Goal: Transaction & Acquisition: Purchase product/service

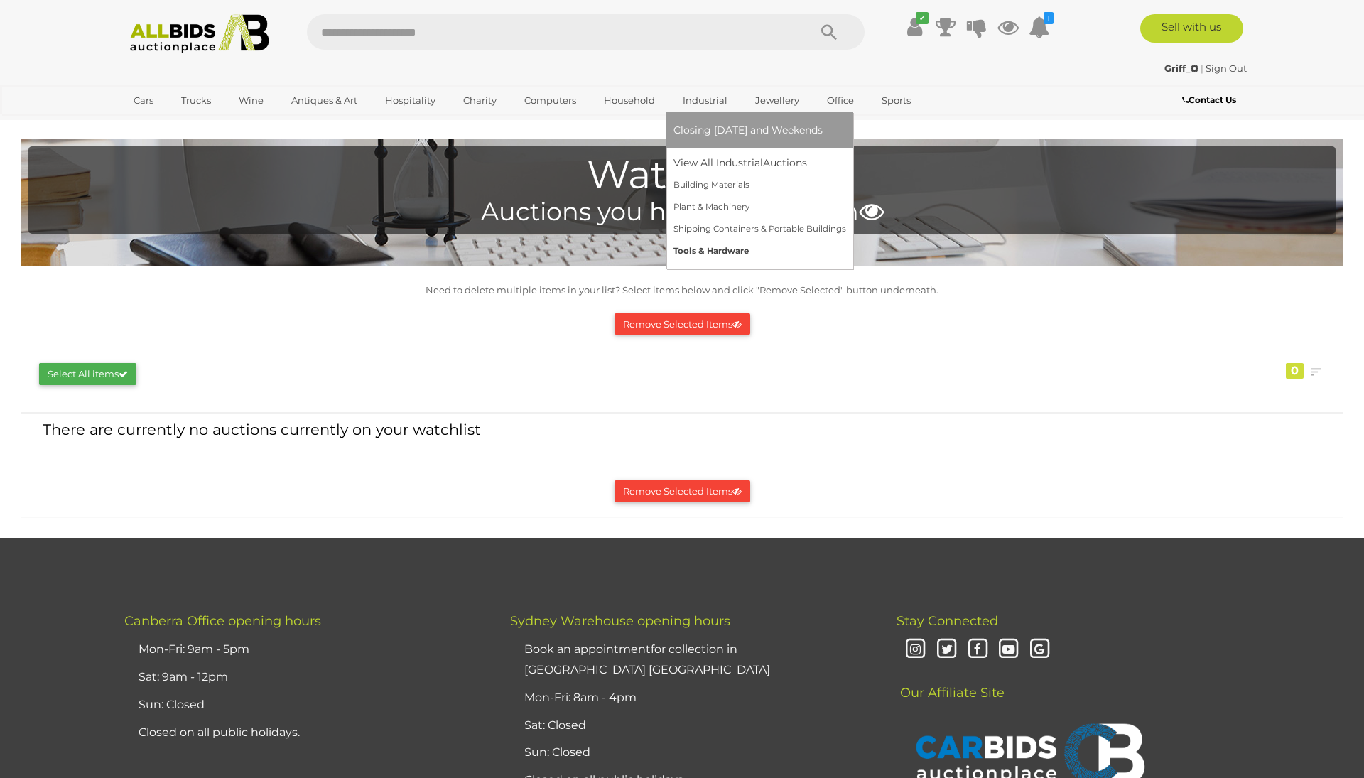
click at [723, 247] on link "Tools & Hardware" at bounding box center [760, 251] width 173 height 22
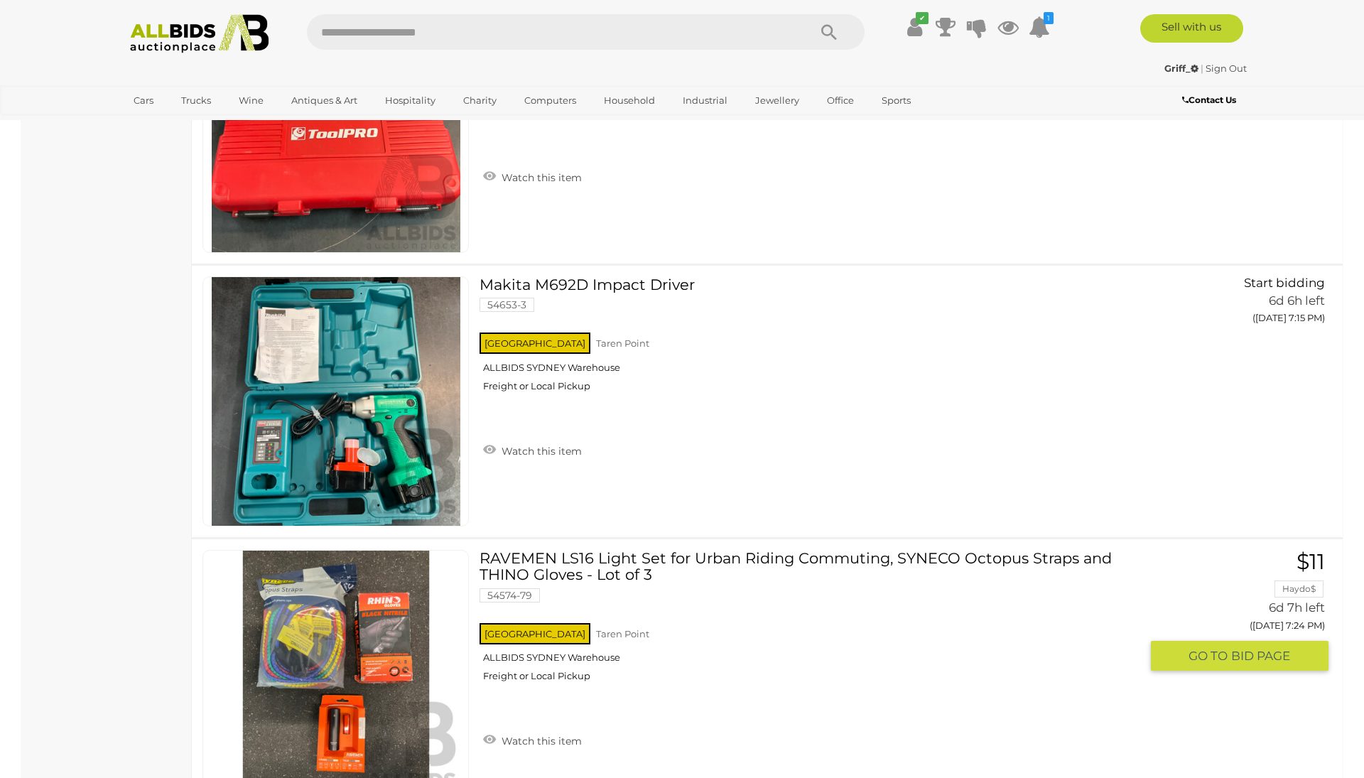
scroll to position [17878, 0]
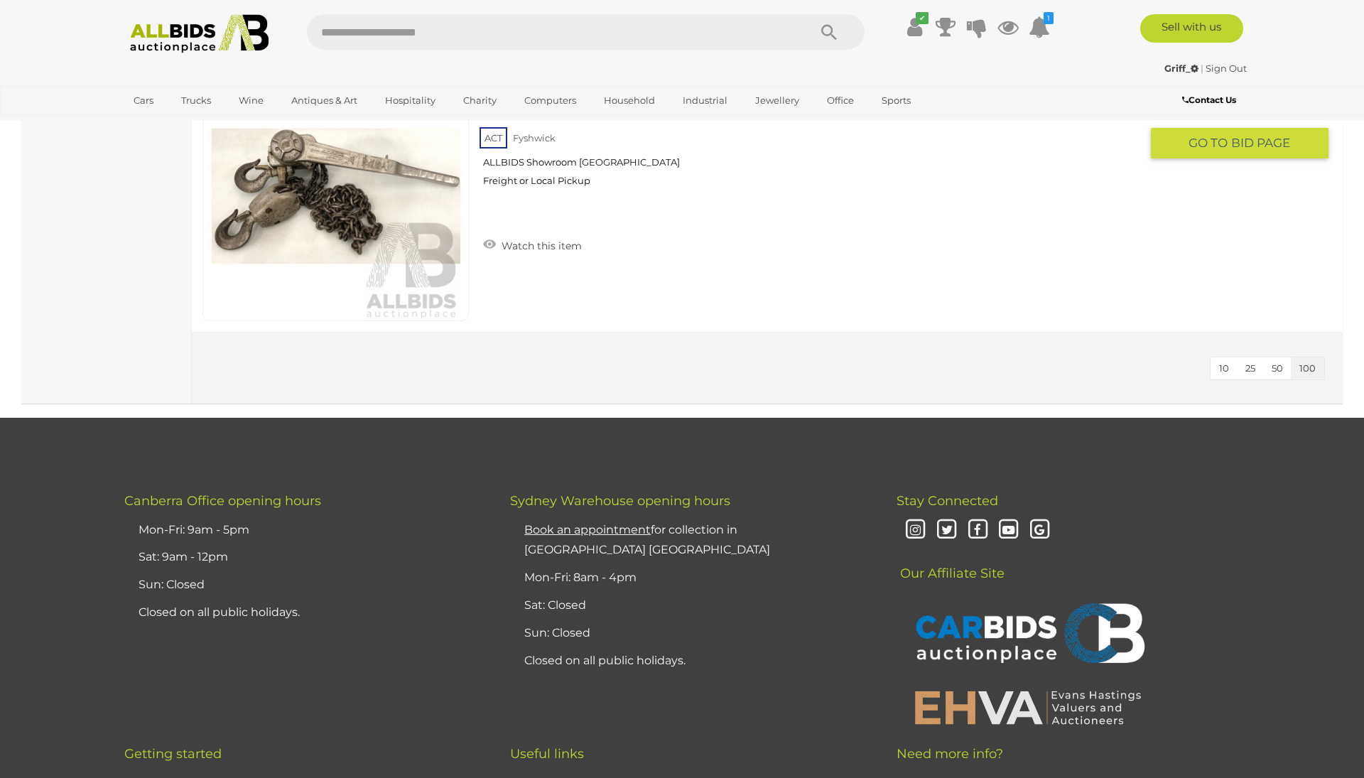
scroll to position [22970, 0]
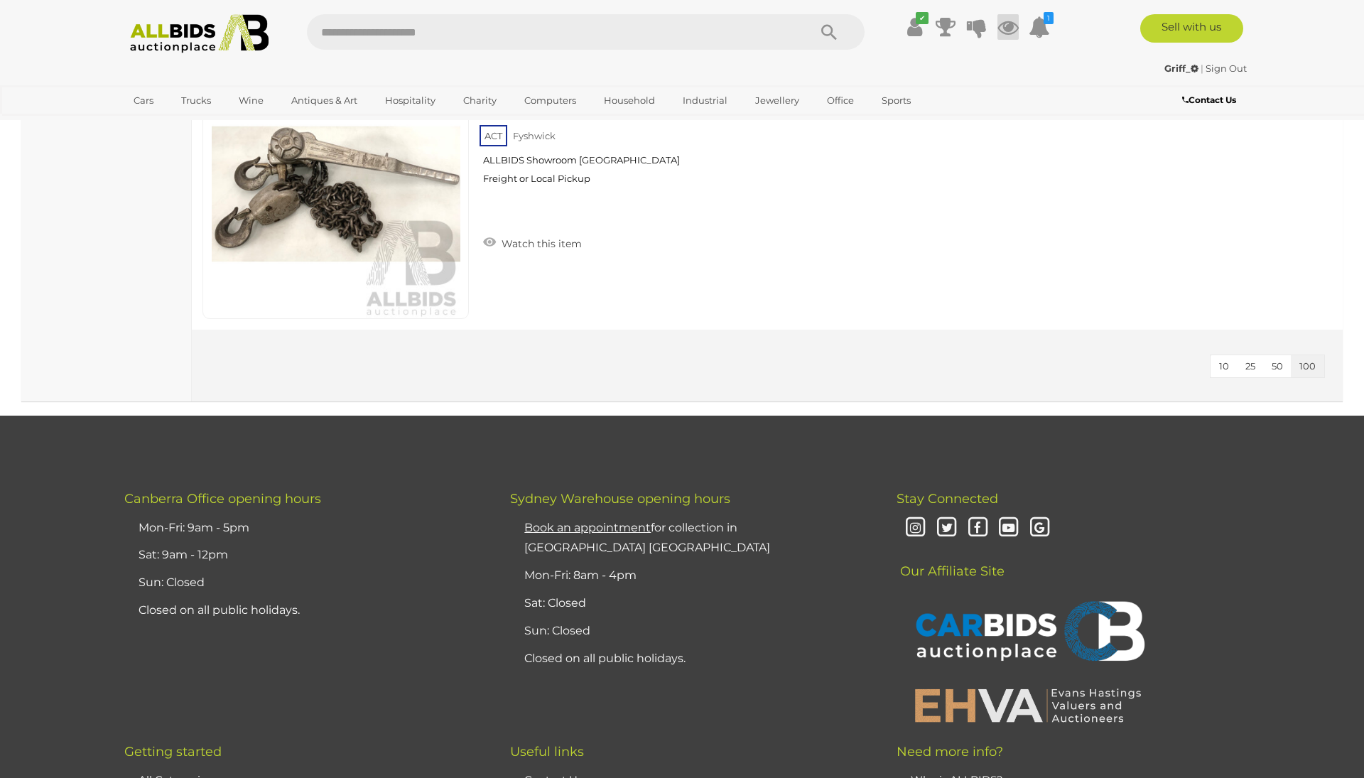
click at [1010, 31] on icon at bounding box center [1007, 27] width 21 height 26
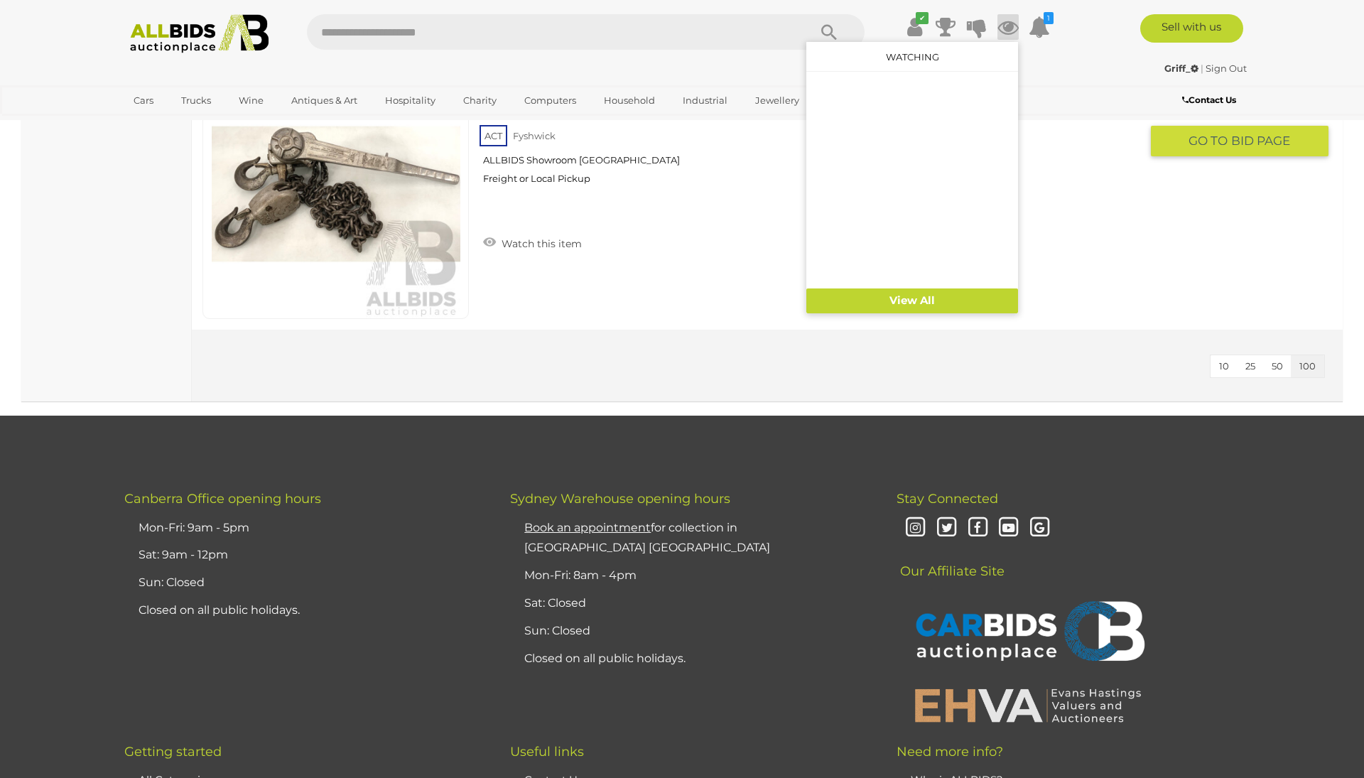
click at [1100, 146] on div "ACT Fyshwick ALLBIDS Showroom Fyshwick Freight or Local Pickup" at bounding box center [810, 158] width 661 height 73
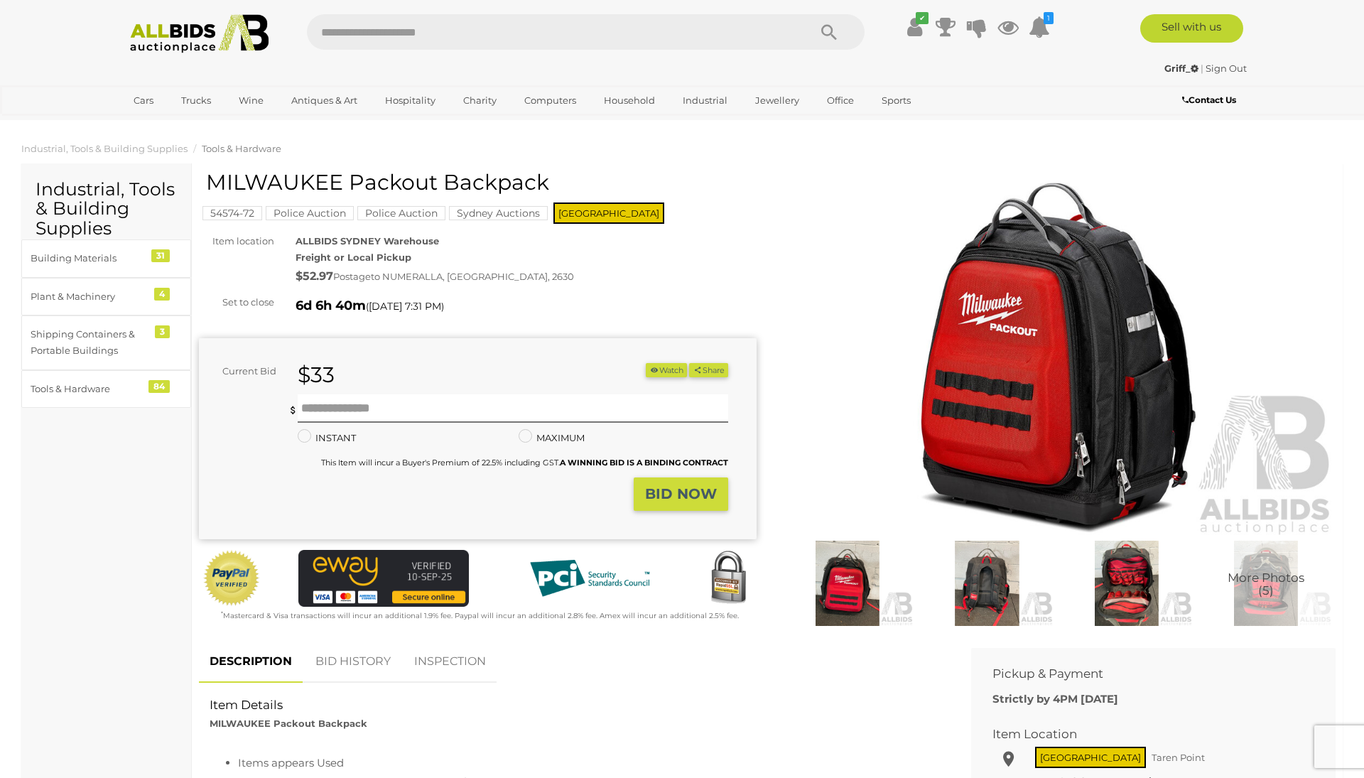
click at [1007, 383] on img at bounding box center [1057, 357] width 558 height 359
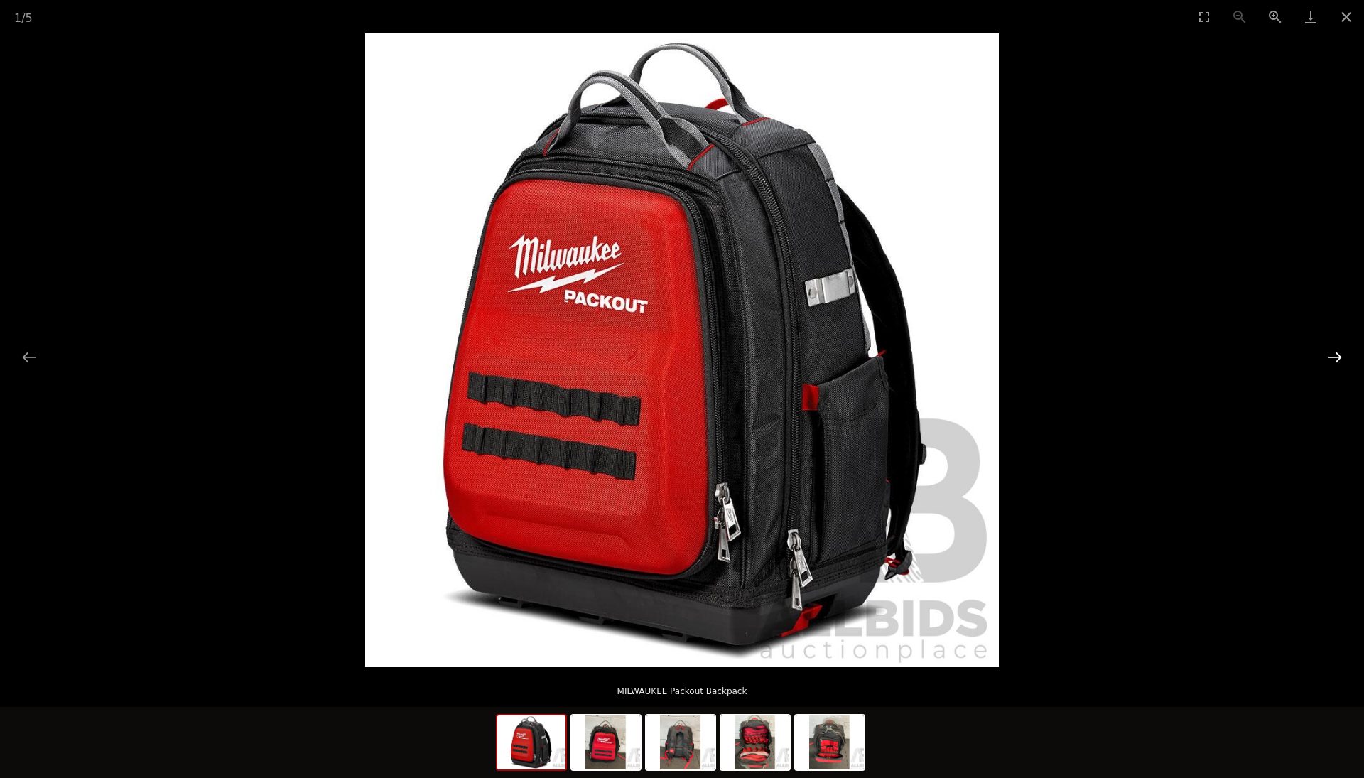
click at [1330, 356] on button "Next slide" at bounding box center [1335, 357] width 30 height 28
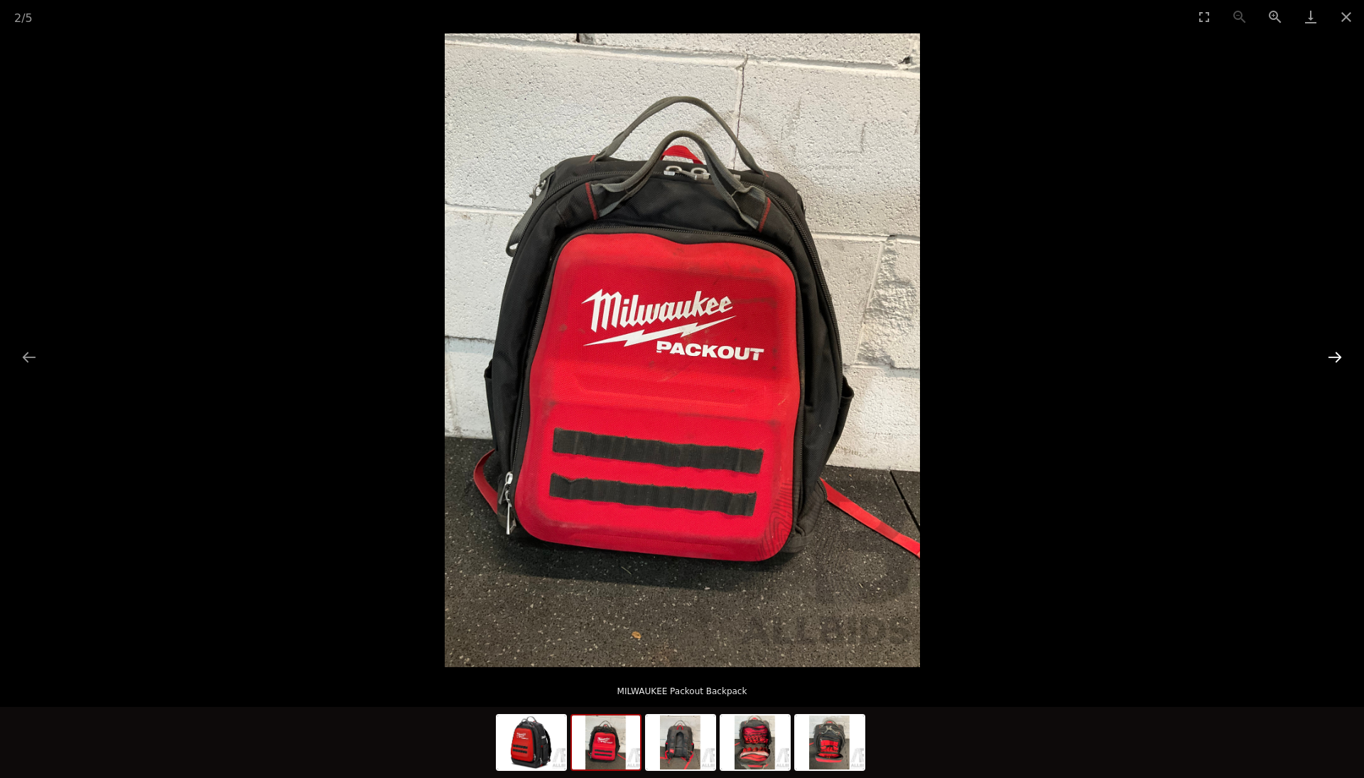
click at [1330, 356] on button "Next slide" at bounding box center [1335, 357] width 30 height 28
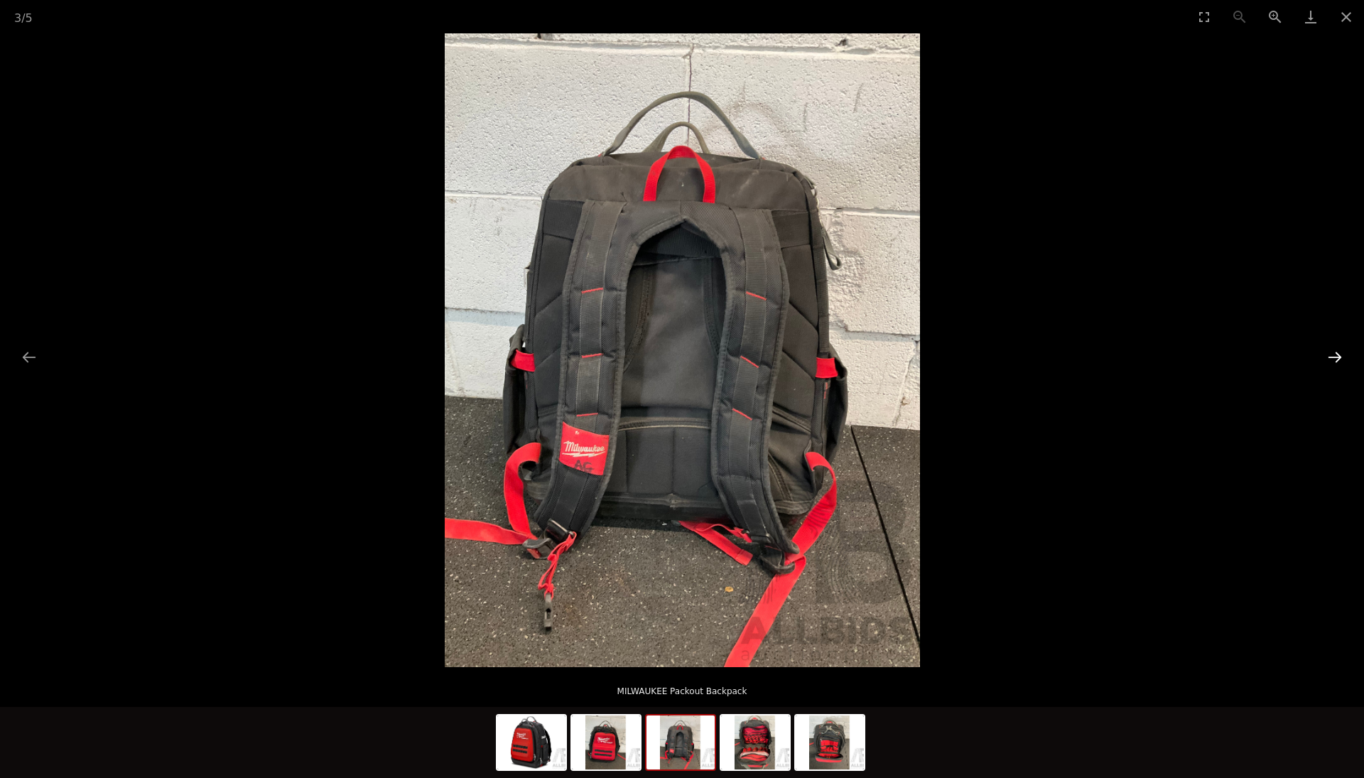
click at [1330, 356] on button "Next slide" at bounding box center [1335, 357] width 30 height 28
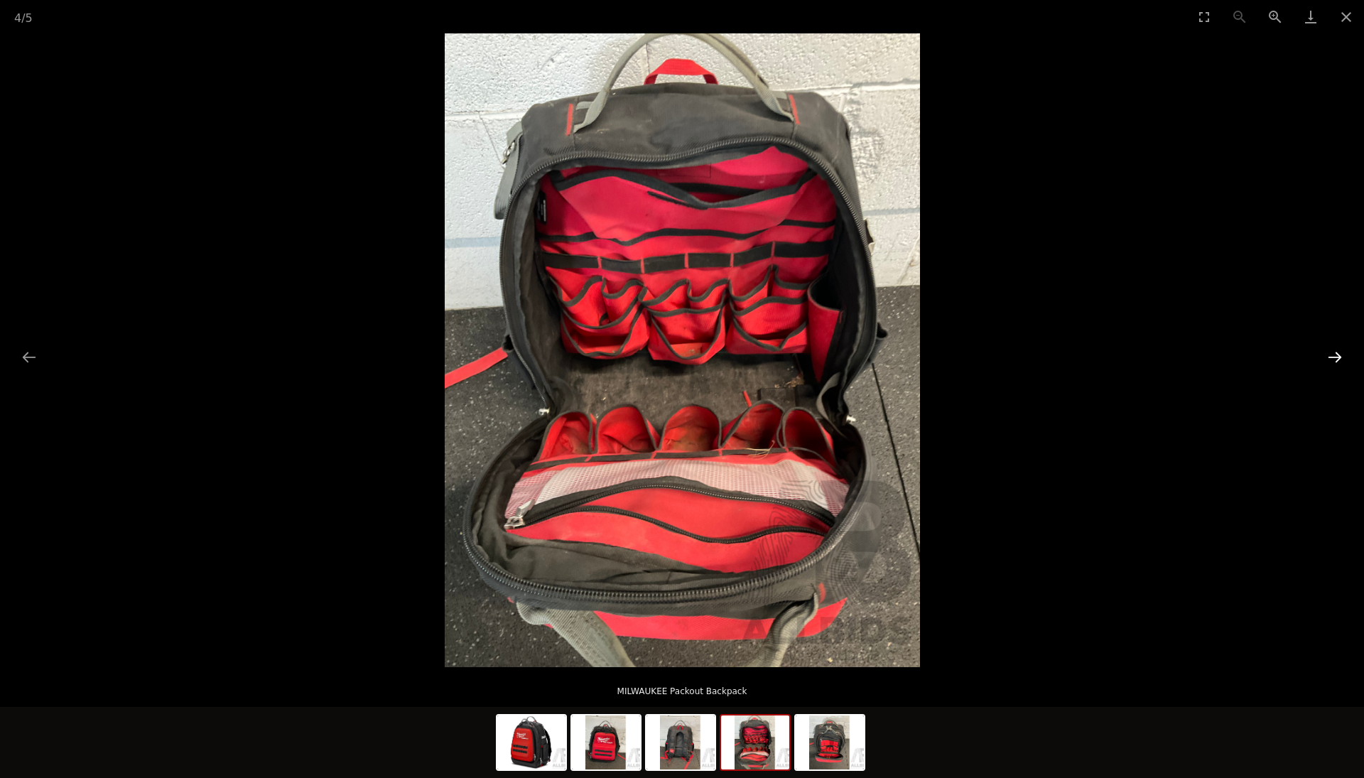
click at [1330, 355] on button "Next slide" at bounding box center [1335, 357] width 30 height 28
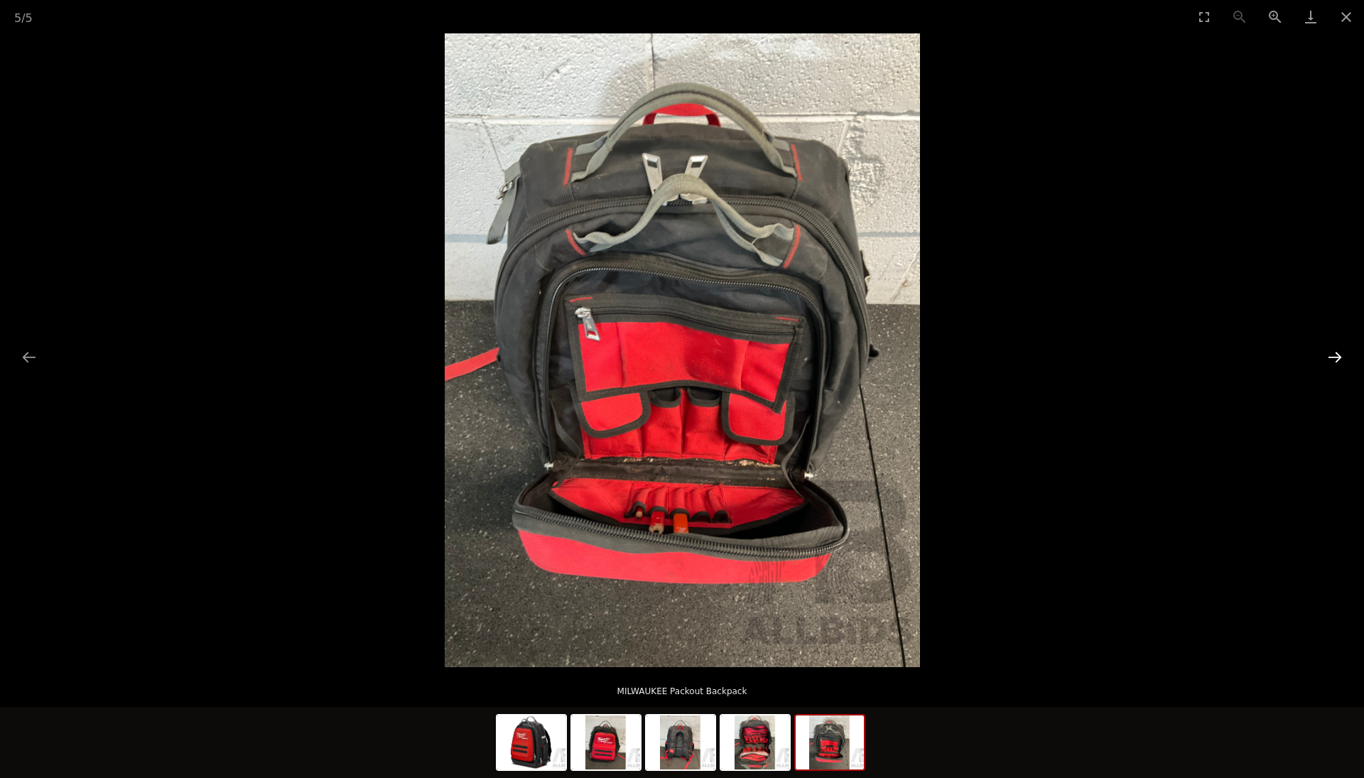
click at [1330, 355] on button "Next slide" at bounding box center [1335, 357] width 30 height 28
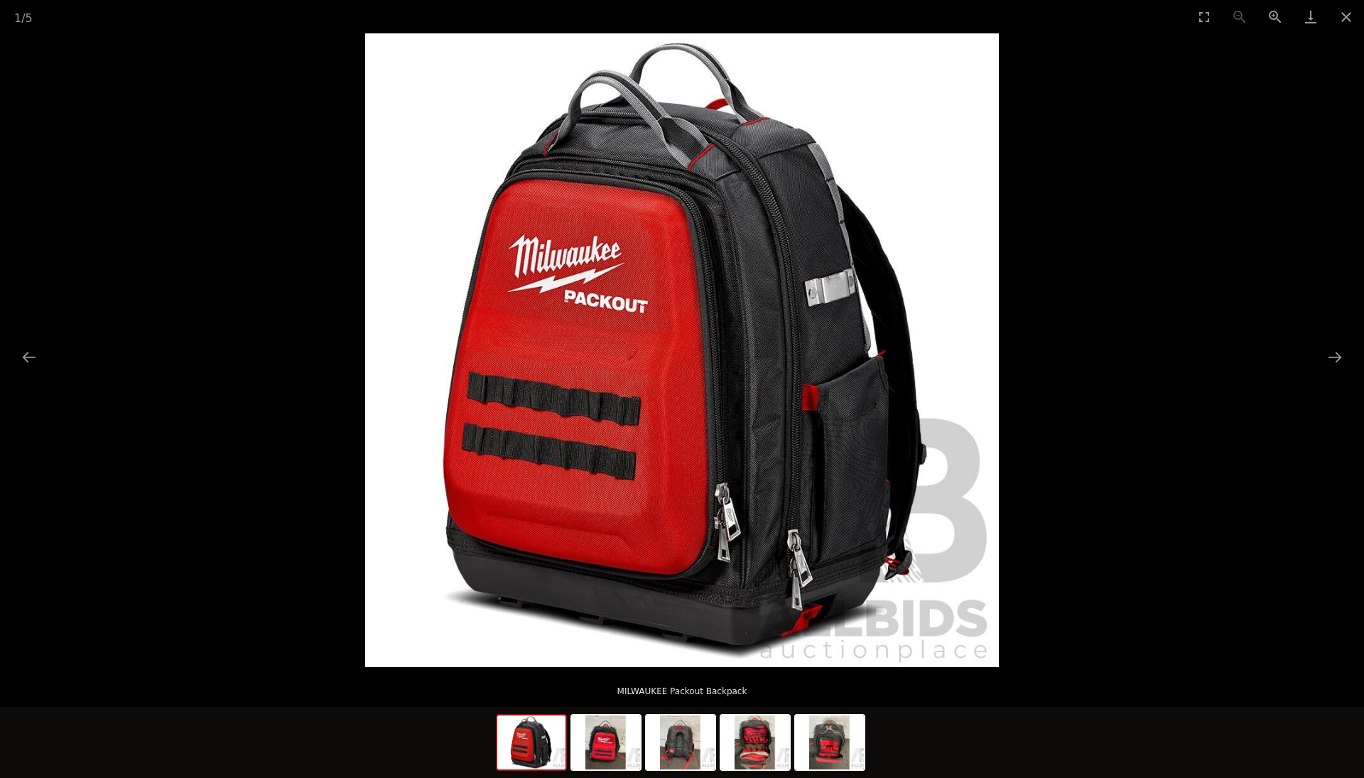
click at [1121, 254] on picture at bounding box center [682, 350] width 1364 height 634
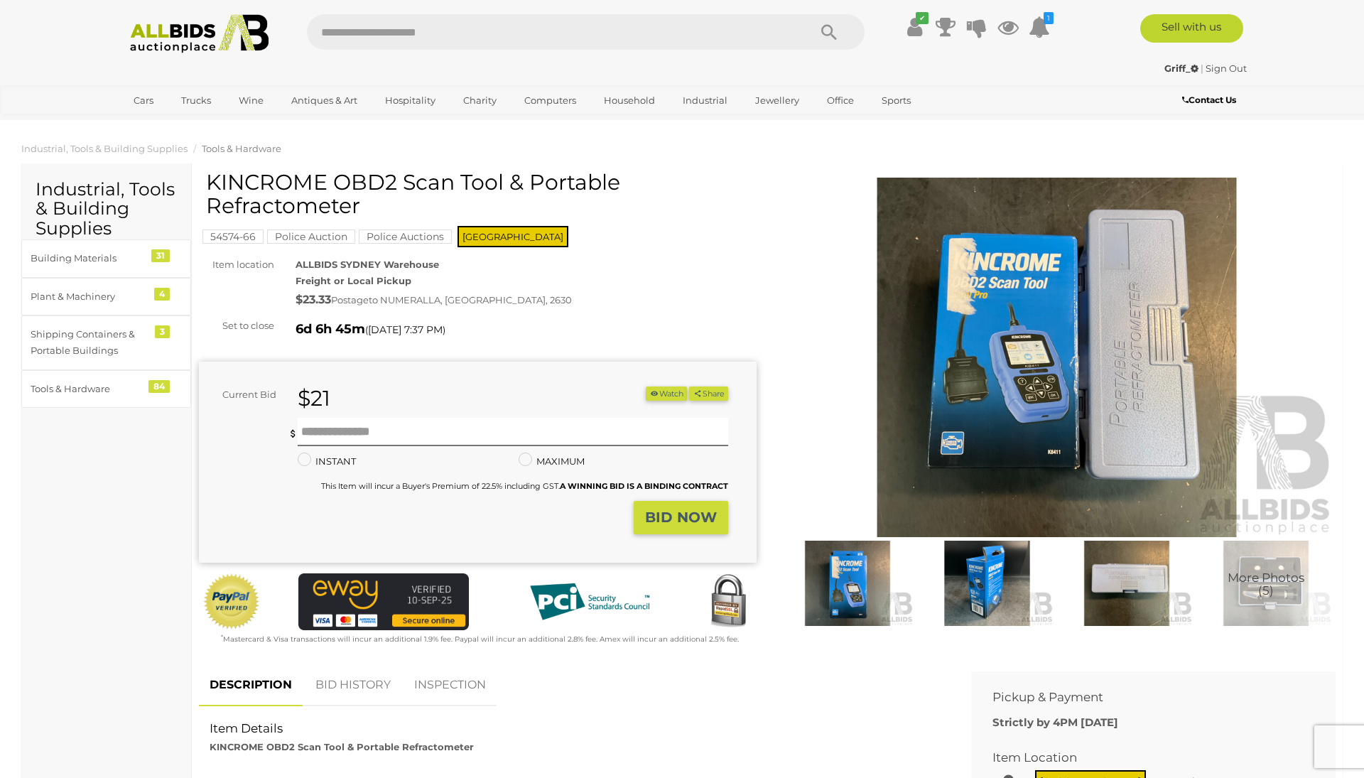
click at [963, 352] on img at bounding box center [1057, 357] width 558 height 359
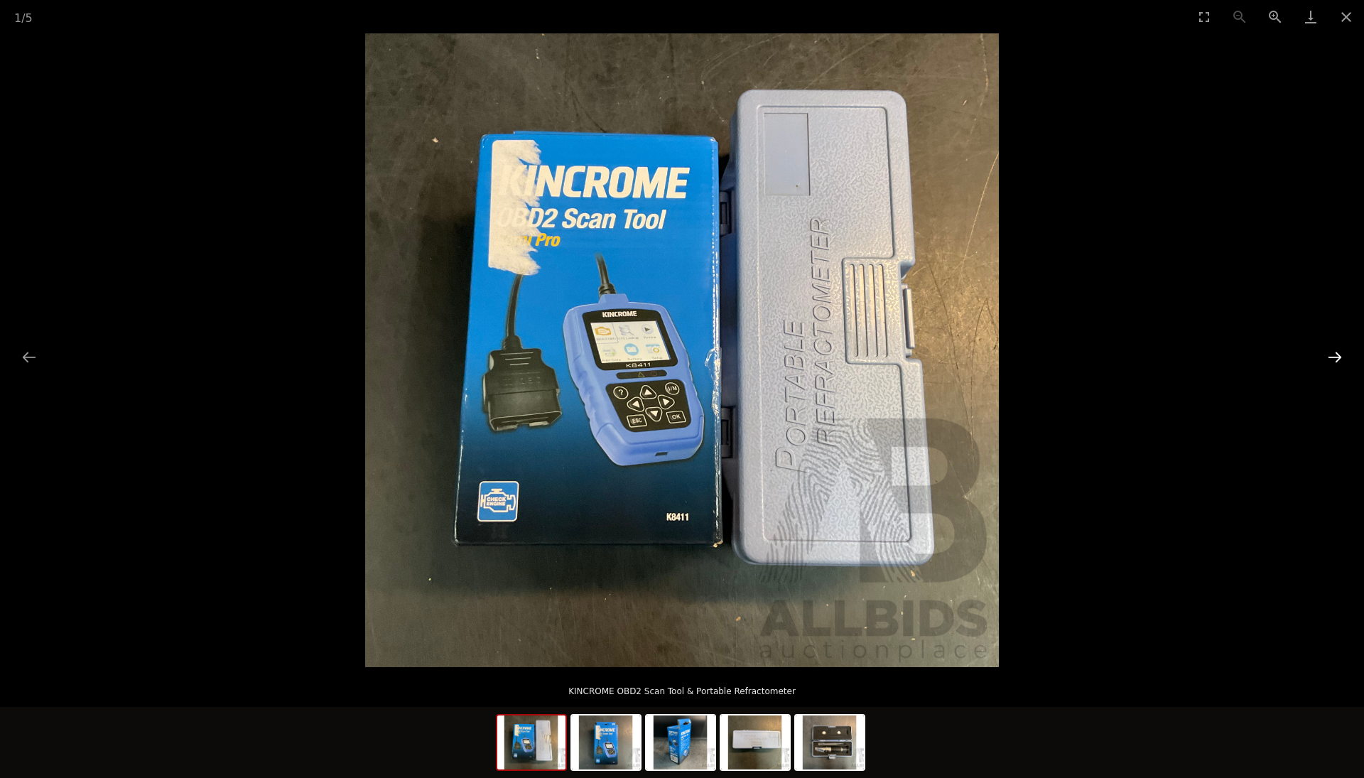
click at [1338, 356] on button "Next slide" at bounding box center [1335, 357] width 30 height 28
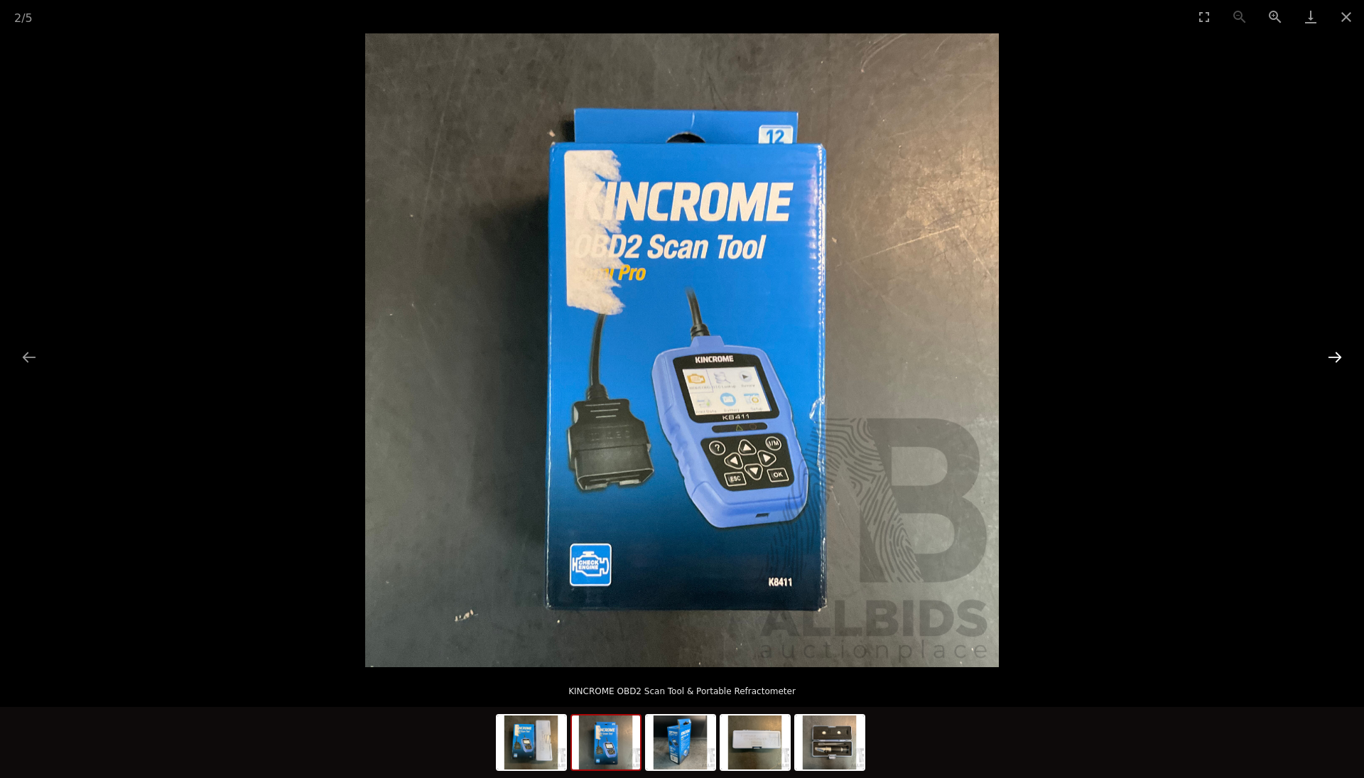
click at [1338, 356] on button "Next slide" at bounding box center [1335, 357] width 30 height 28
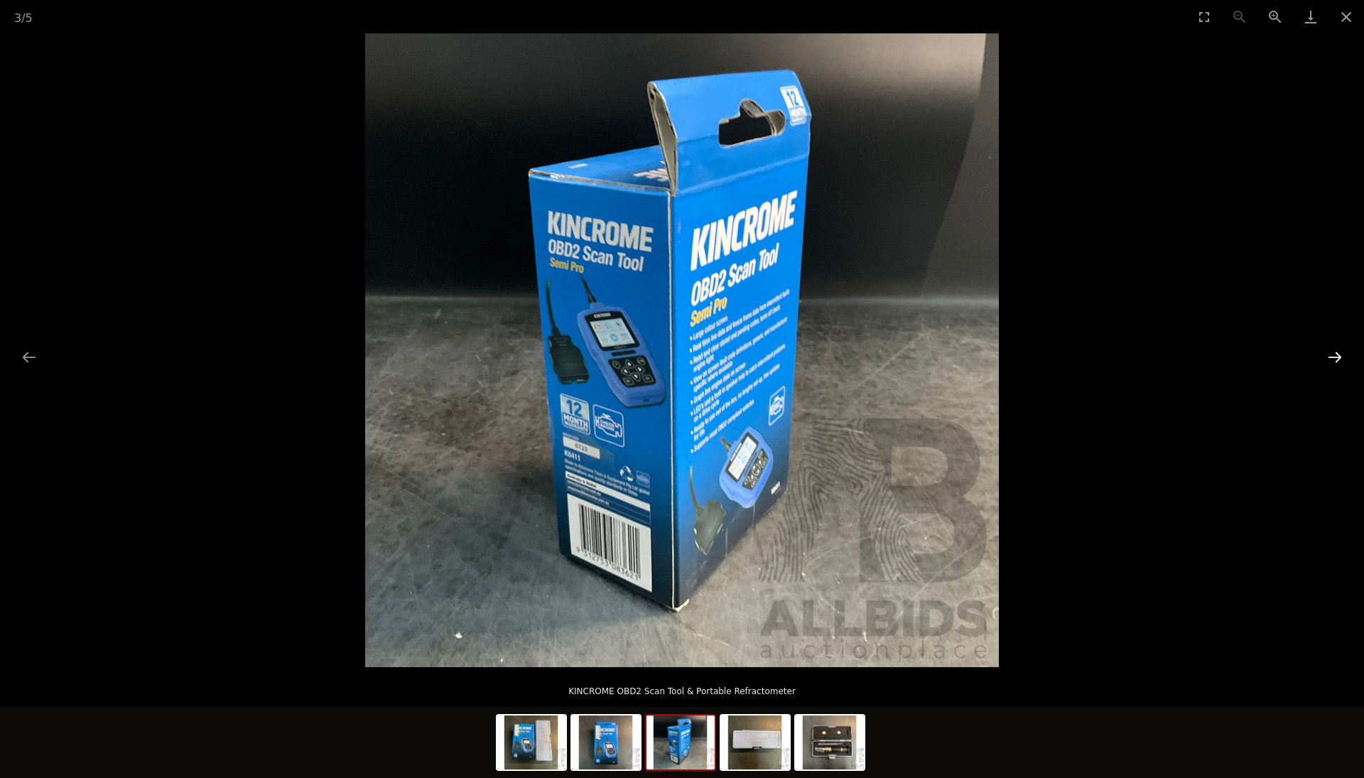
click at [1338, 356] on button "Next slide" at bounding box center [1335, 357] width 30 height 28
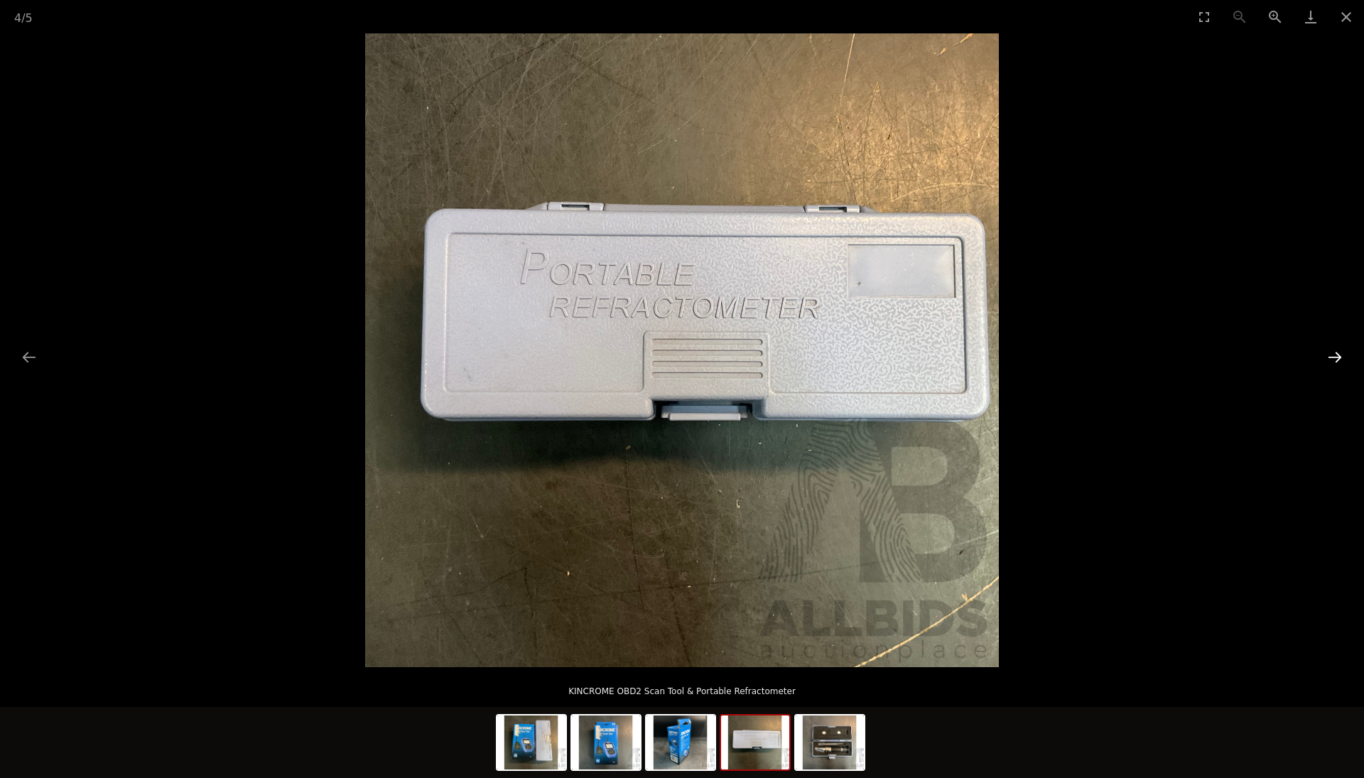
click at [1338, 356] on button "Next slide" at bounding box center [1335, 357] width 30 height 28
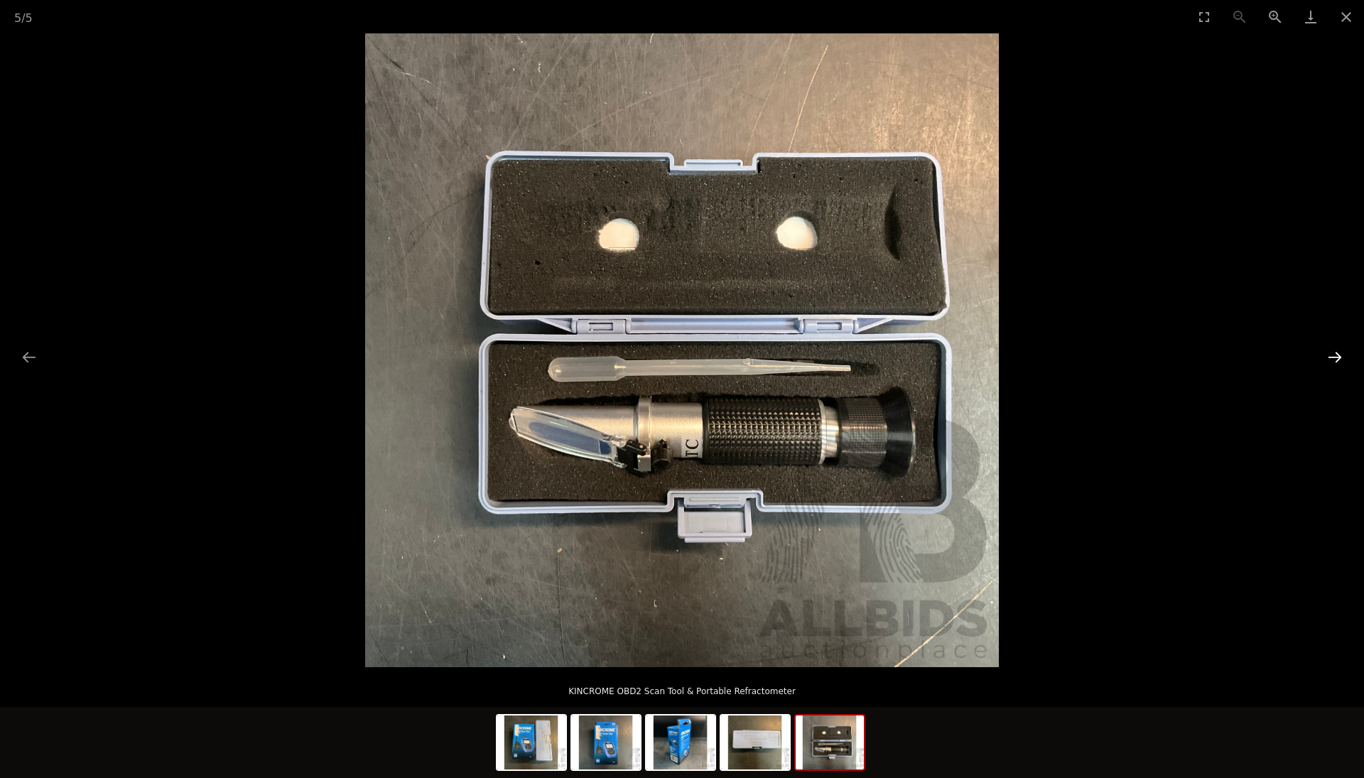
click at [1338, 356] on button "Next slide" at bounding box center [1335, 357] width 30 height 28
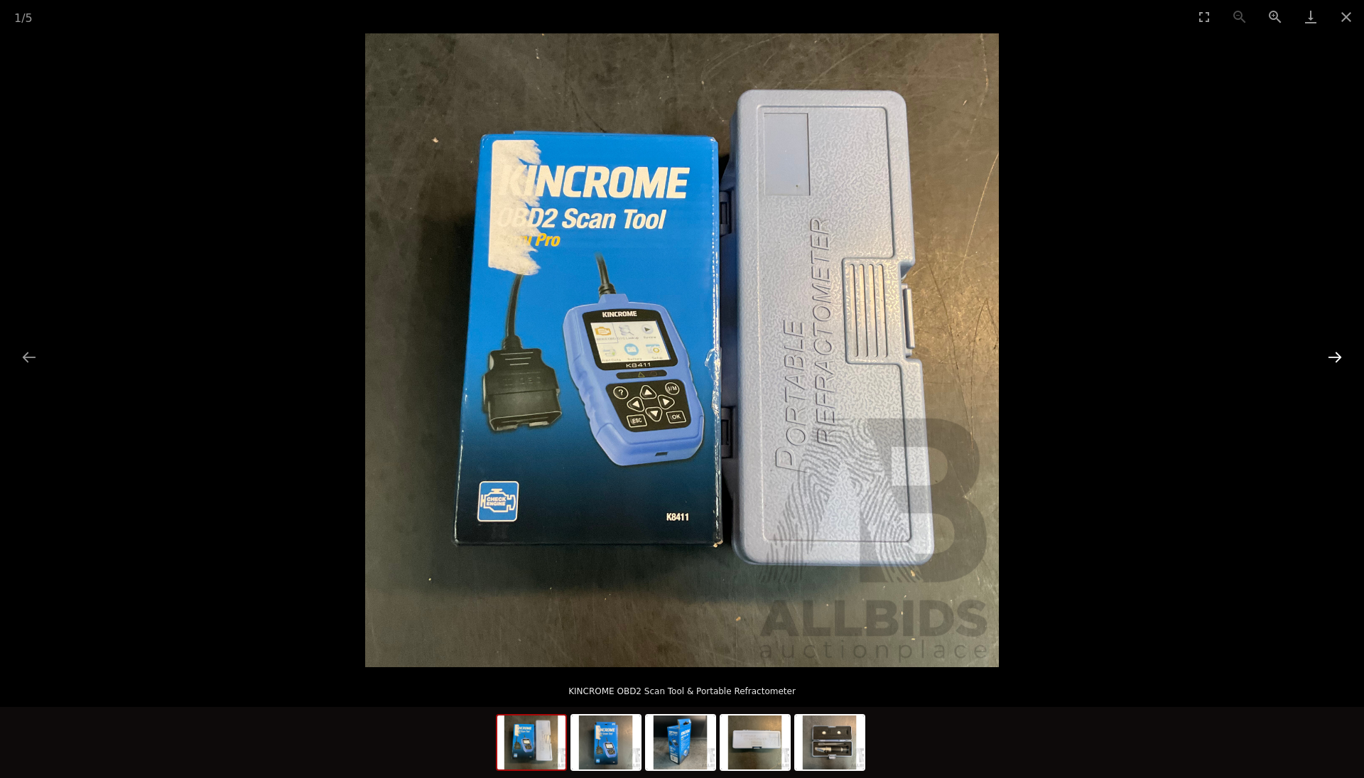
click at [1338, 356] on button "Next slide" at bounding box center [1335, 357] width 30 height 28
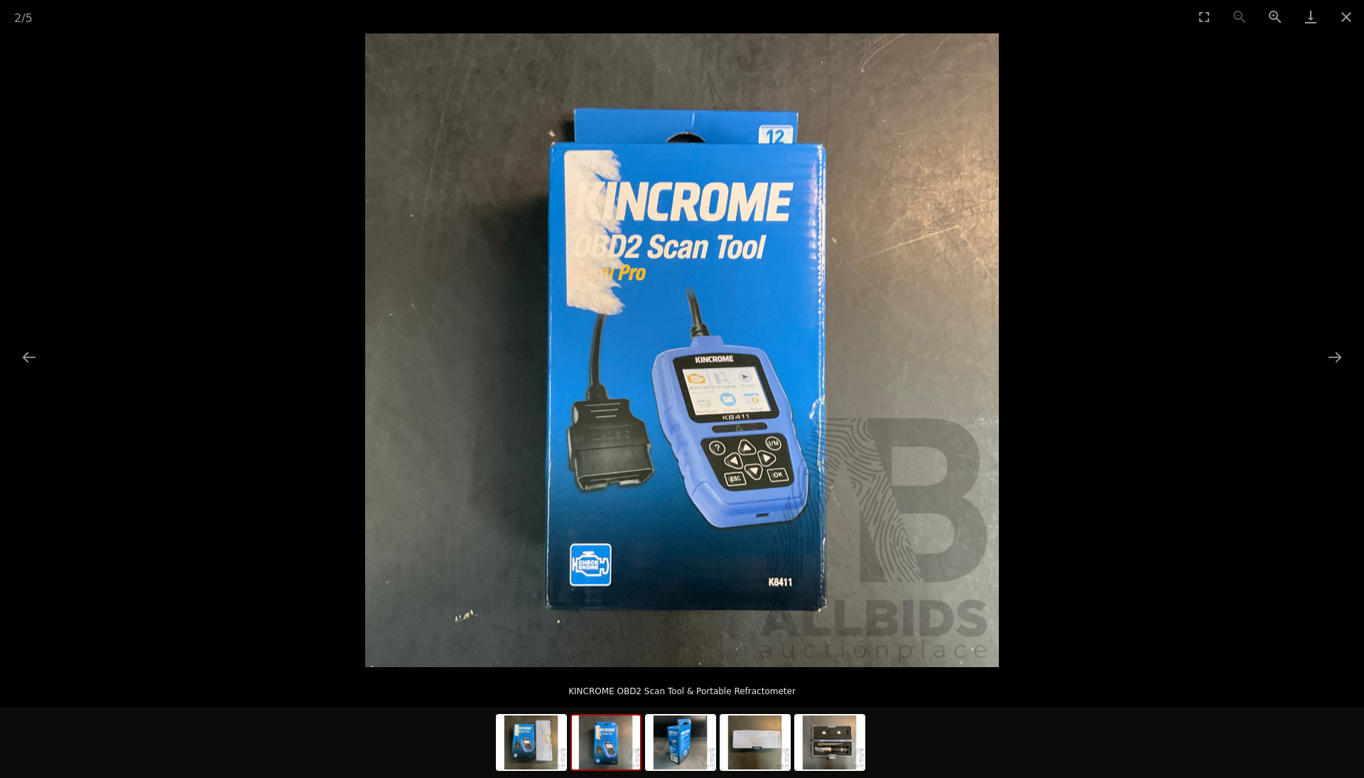
click at [1100, 217] on picture at bounding box center [682, 350] width 1364 height 634
click at [1344, 16] on button "Close gallery" at bounding box center [1347, 16] width 36 height 33
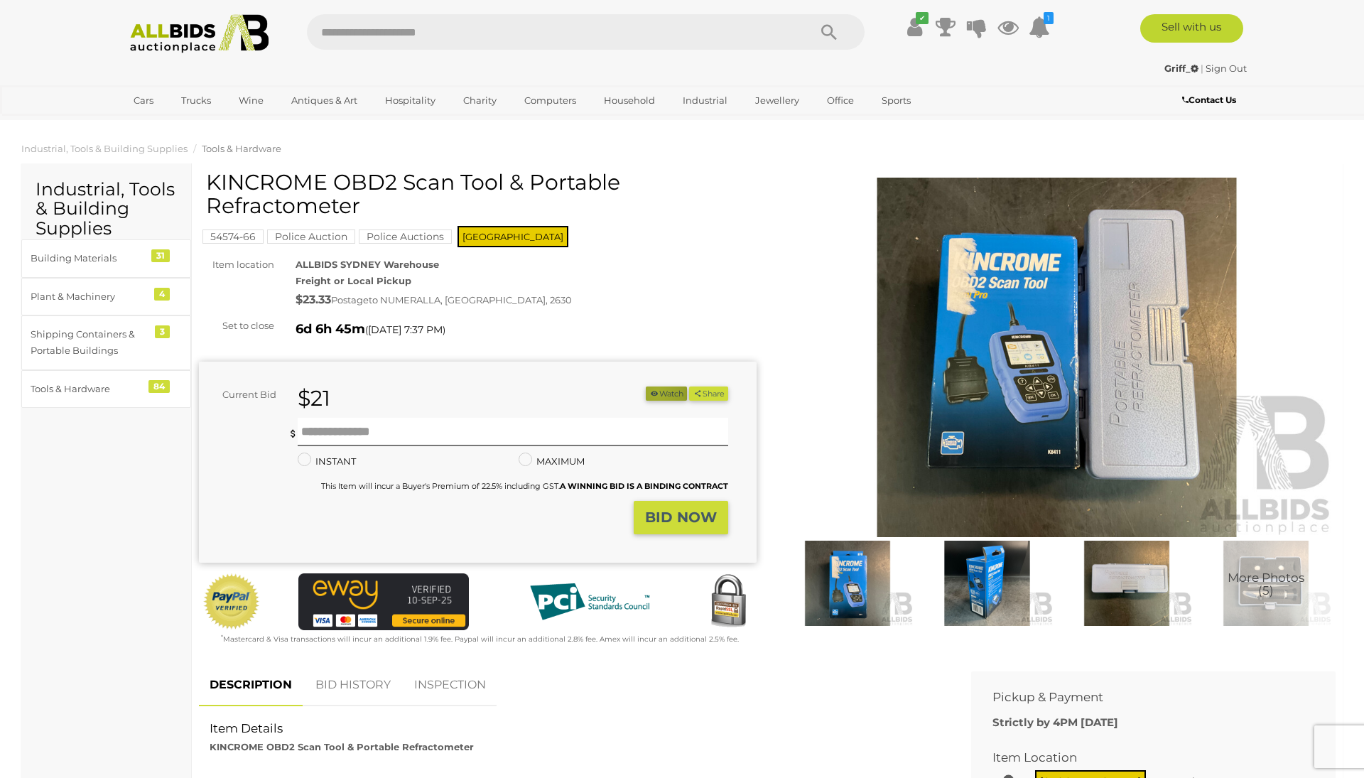
click at [651, 390] on icon "button" at bounding box center [654, 393] width 10 height 8
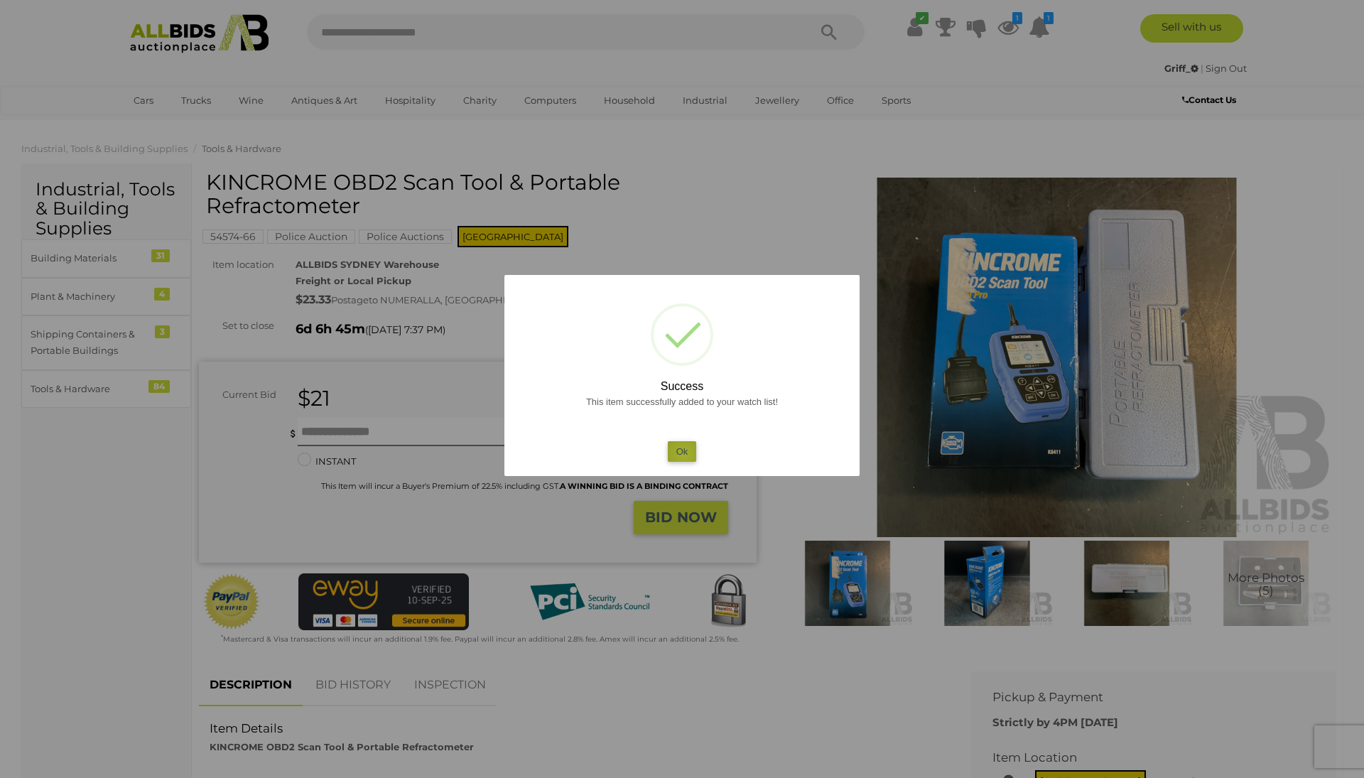
click at [683, 453] on button "Ok" at bounding box center [682, 451] width 29 height 21
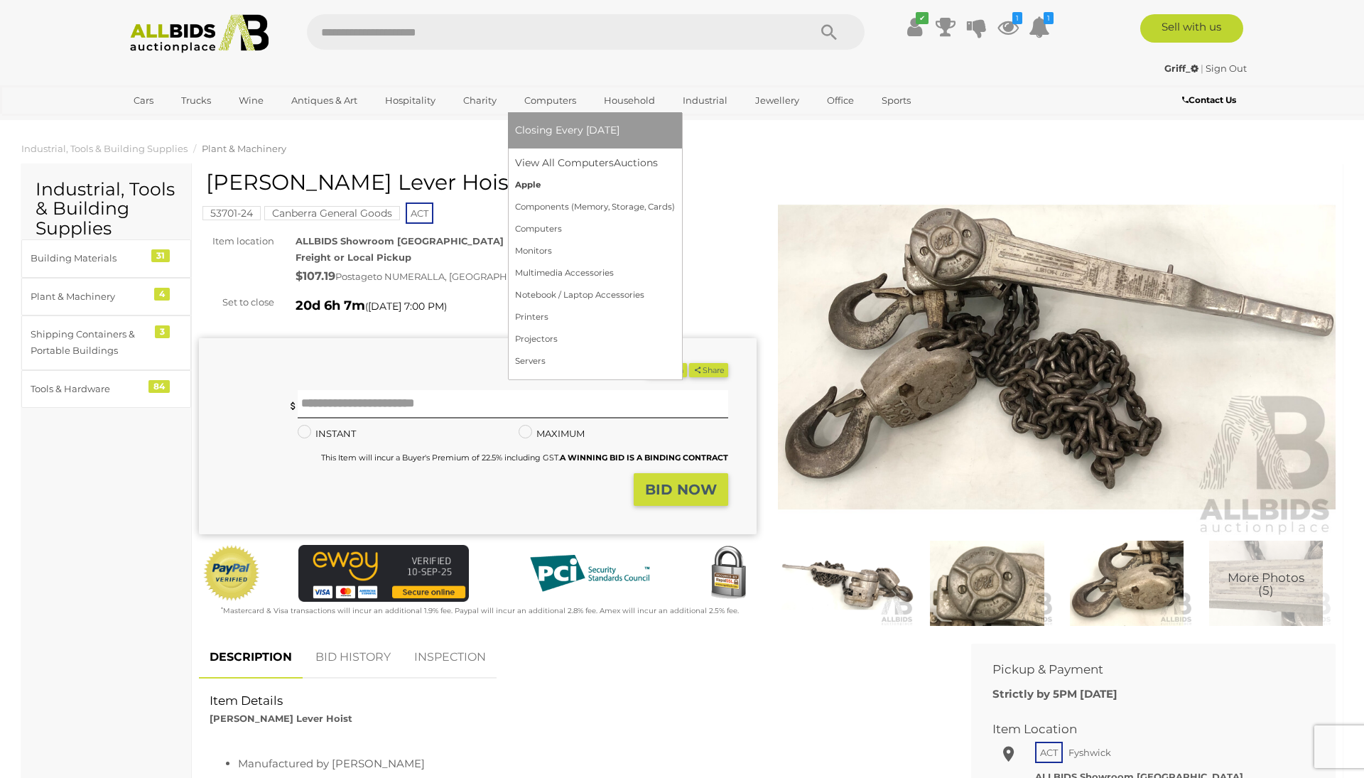
click at [531, 180] on link "Apple" at bounding box center [595, 185] width 160 height 22
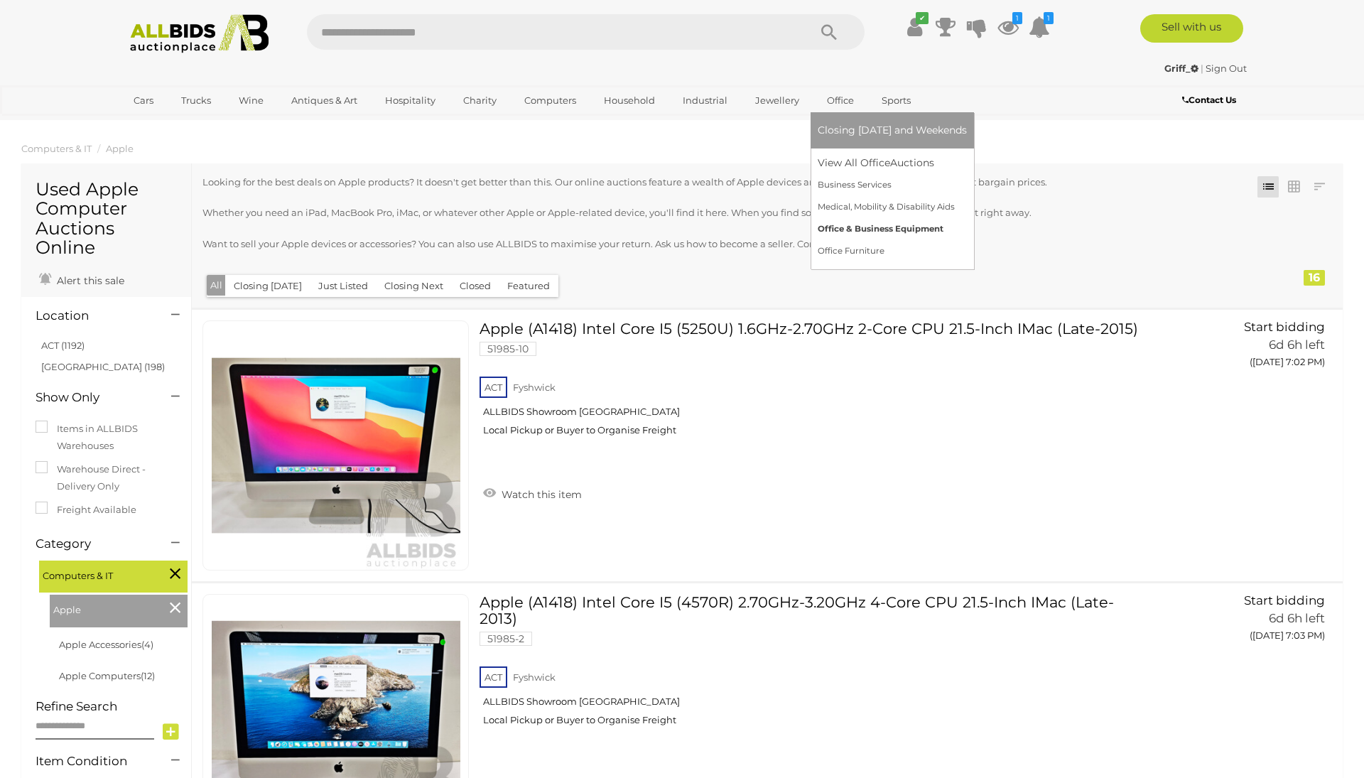
click at [831, 228] on link "Office & Business Equipment" at bounding box center [892, 229] width 149 height 22
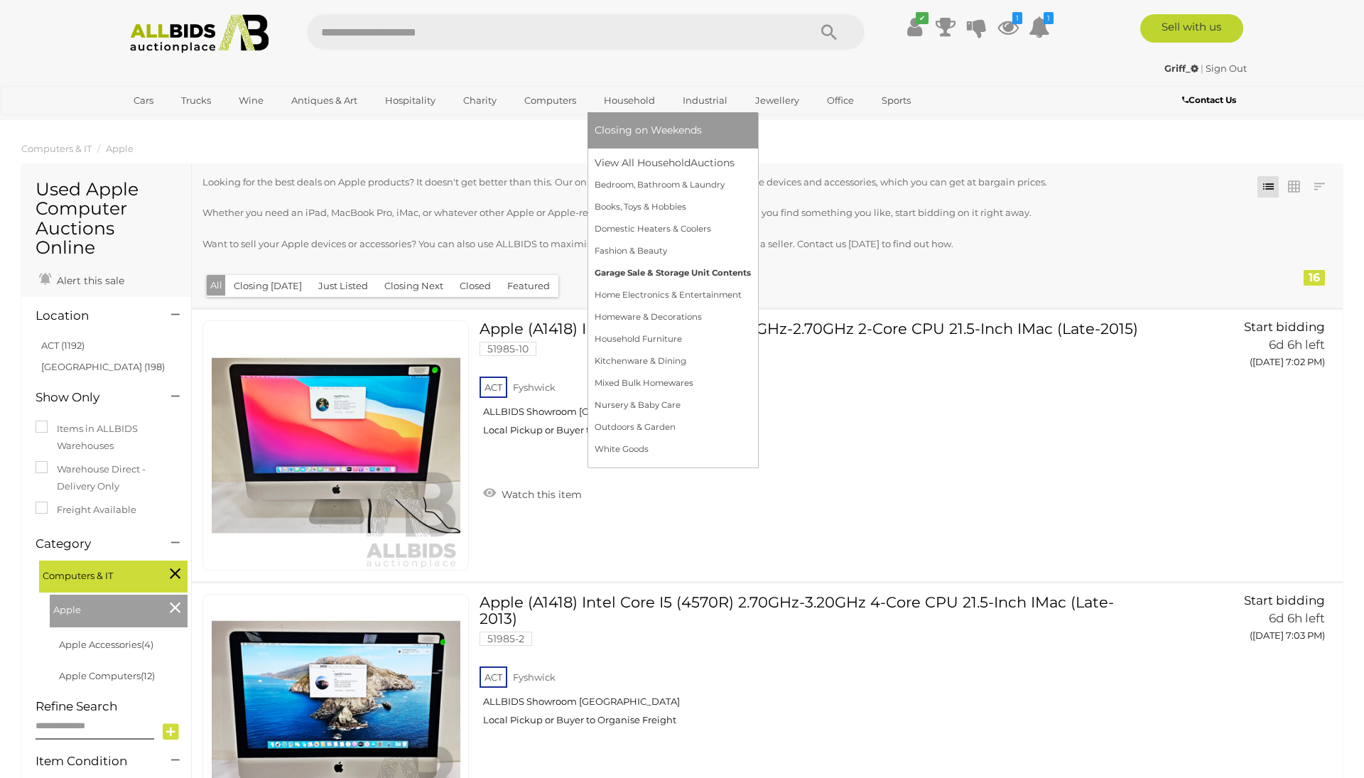
click at [639, 278] on link "Garage Sale & Storage Unit Contents" at bounding box center [673, 273] width 156 height 22
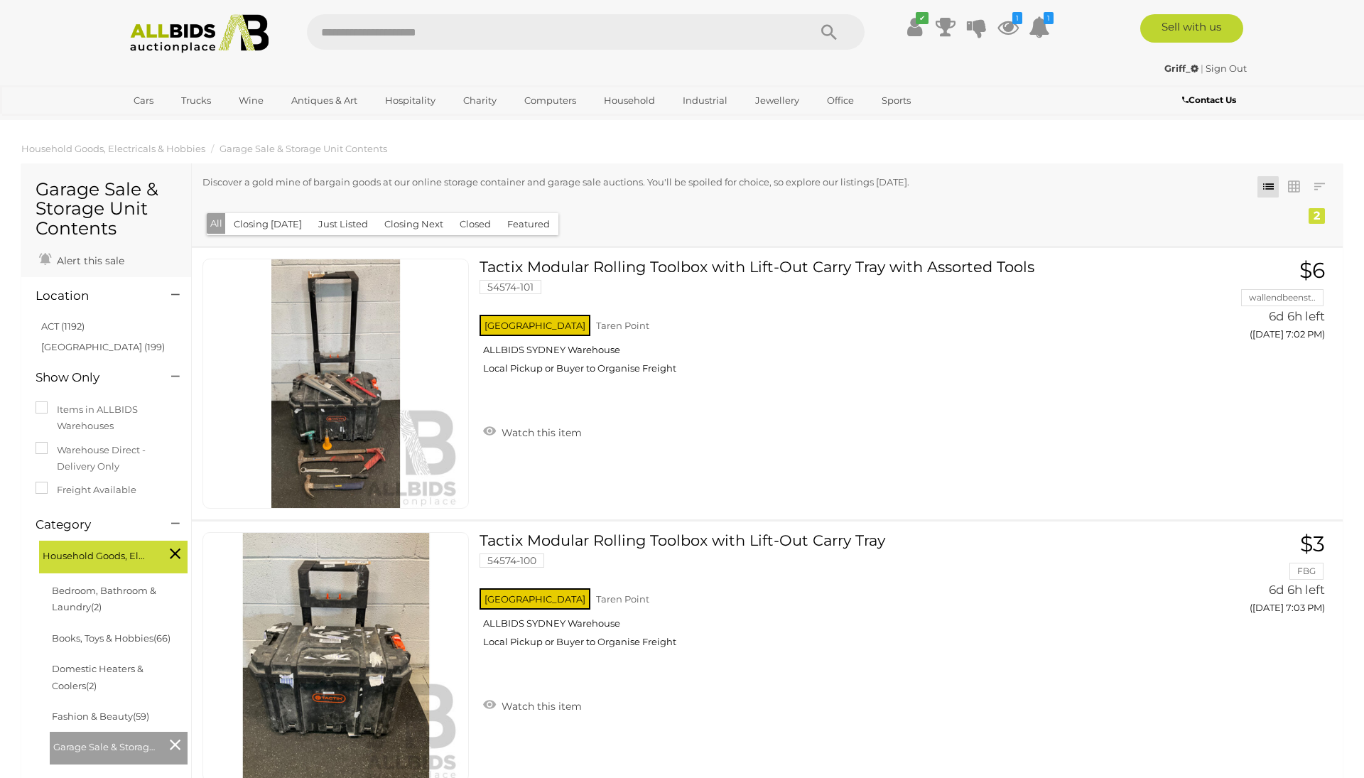
click at [445, 36] on input "text" at bounding box center [550, 32] width 487 height 36
type input "******"
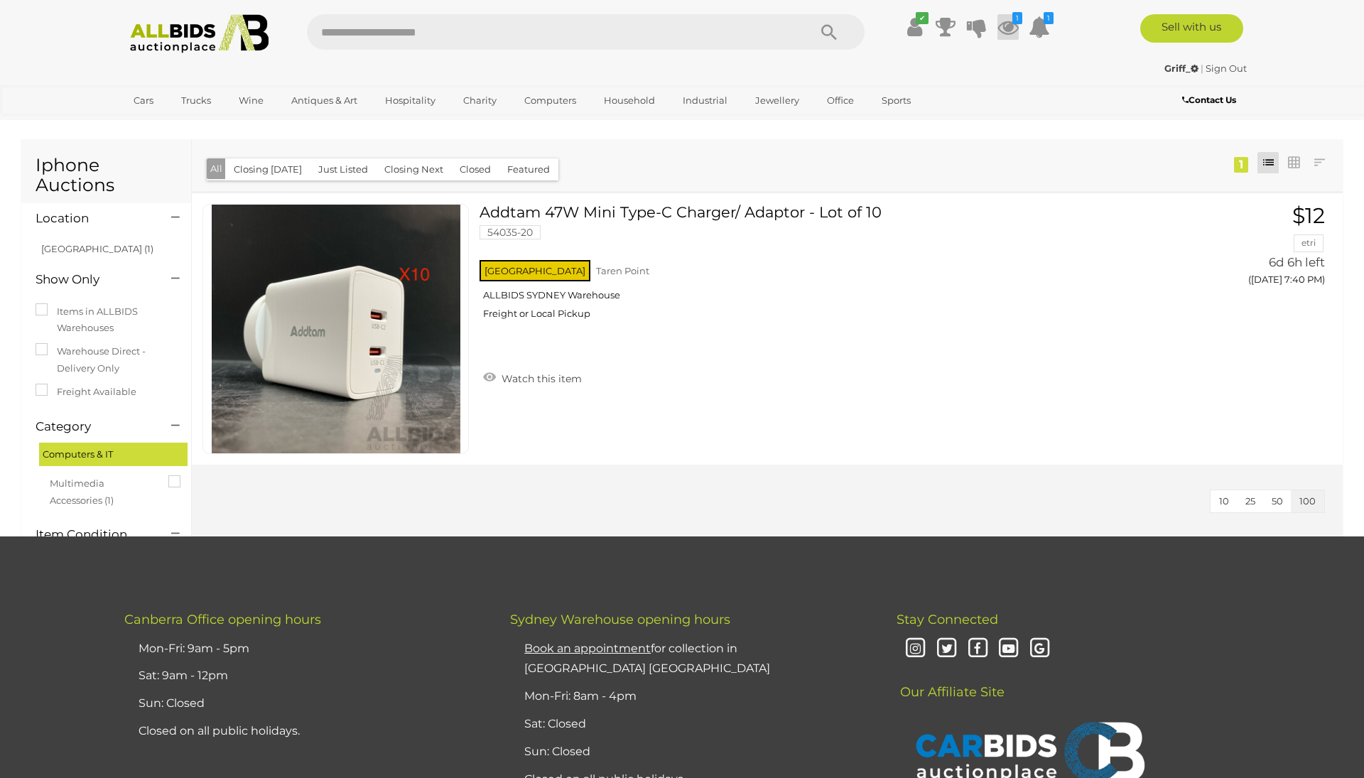
click at [1005, 34] on icon at bounding box center [1007, 27] width 21 height 26
click at [905, 295] on link "View All" at bounding box center [912, 300] width 212 height 25
